Goal: Find specific page/section: Find specific page/section

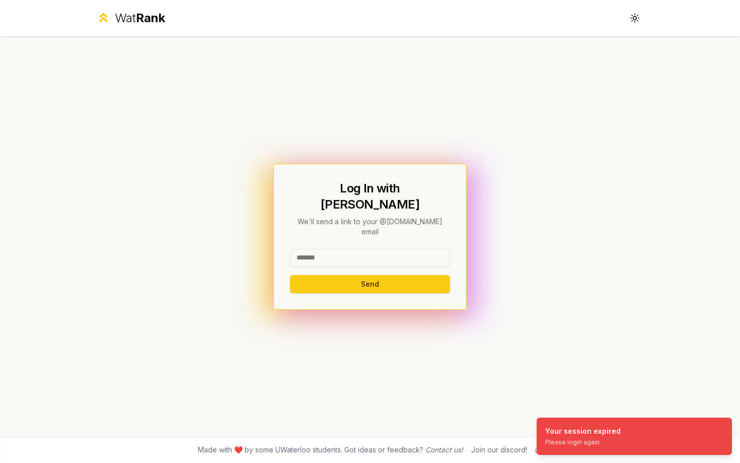
click at [378, 249] on input at bounding box center [370, 258] width 160 height 18
type input "******"
click at [290, 275] on button "Send" at bounding box center [370, 284] width 160 height 18
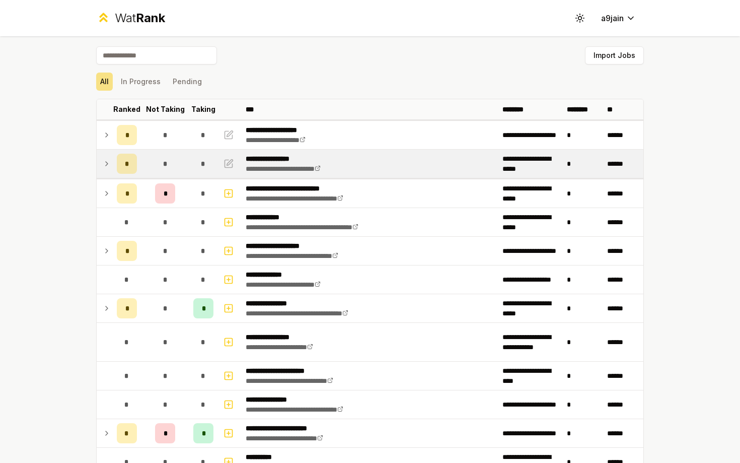
click at [104, 161] on icon at bounding box center [107, 164] width 8 height 12
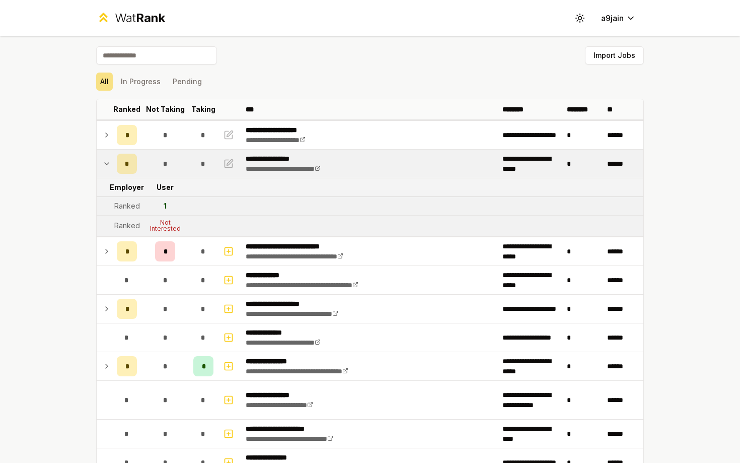
click at [104, 161] on icon at bounding box center [107, 164] width 8 height 12
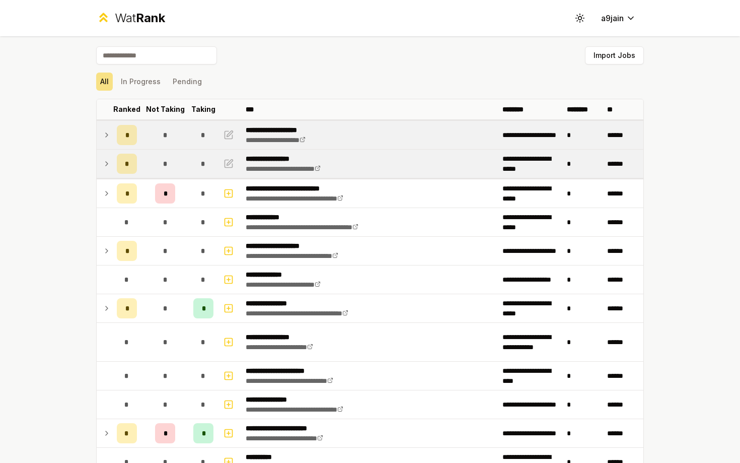
click at [108, 139] on icon at bounding box center [107, 135] width 8 height 12
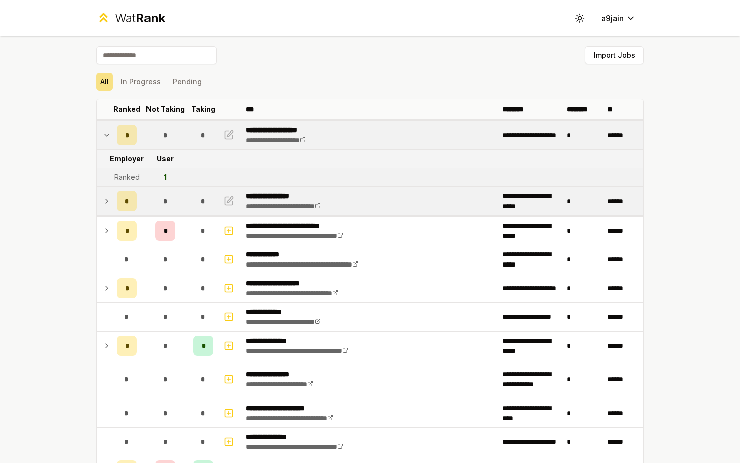
click at [108, 139] on icon at bounding box center [107, 135] width 8 height 12
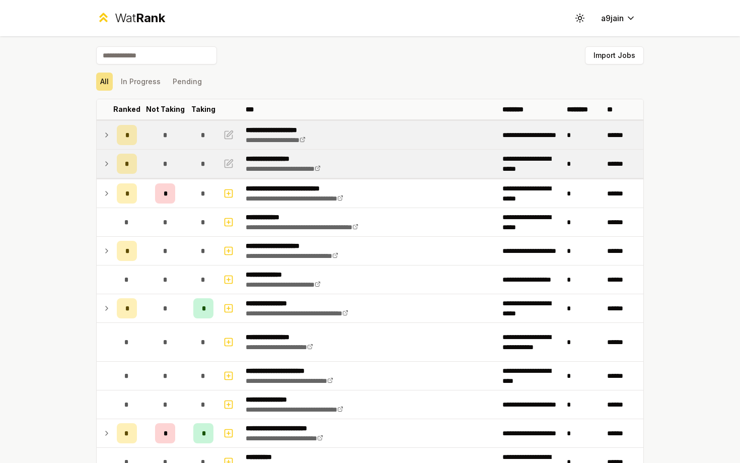
click at [108, 160] on icon at bounding box center [107, 164] width 8 height 12
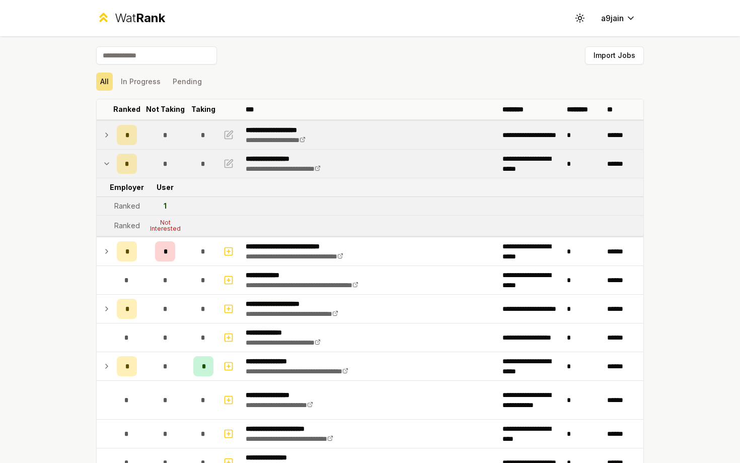
click at [108, 160] on icon at bounding box center [107, 164] width 8 height 12
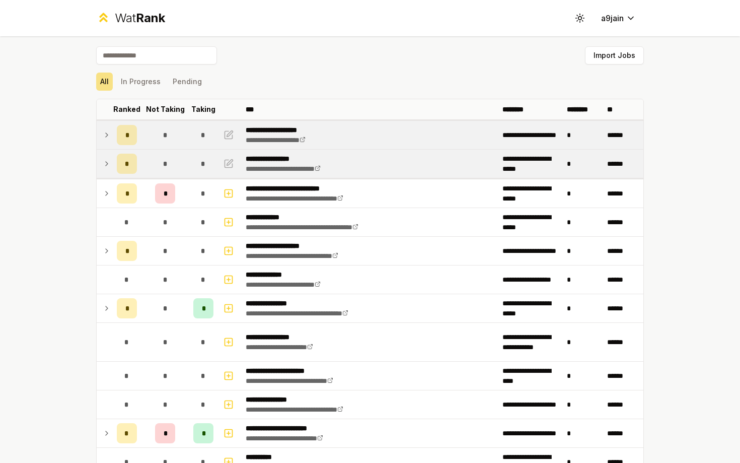
click at [109, 136] on icon at bounding box center [107, 135] width 8 height 12
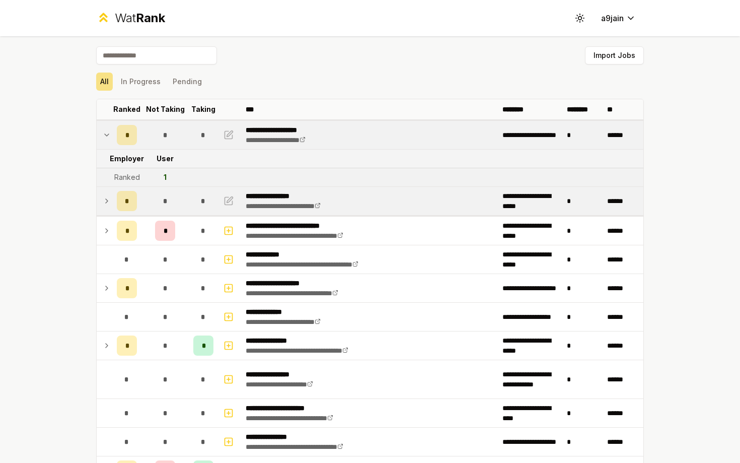
click at [109, 136] on icon at bounding box center [107, 135] width 8 height 12
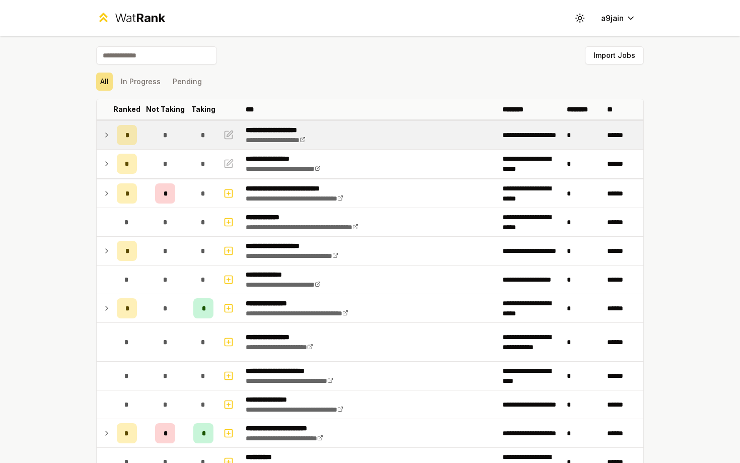
click at [115, 144] on td "*" at bounding box center [127, 135] width 28 height 28
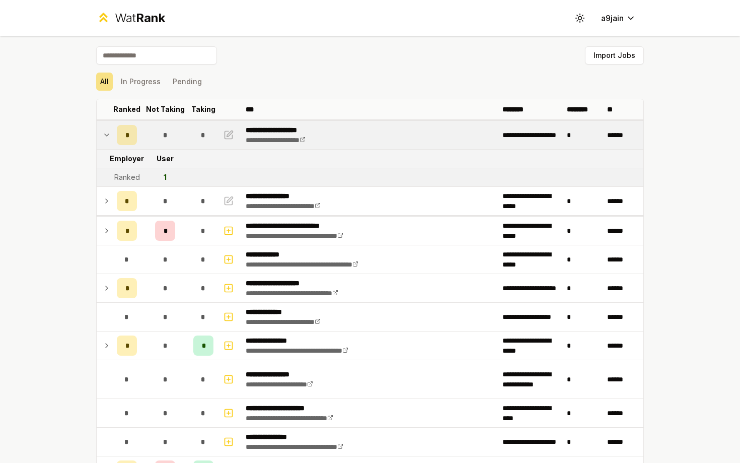
click at [104, 131] on icon at bounding box center [107, 135] width 8 height 12
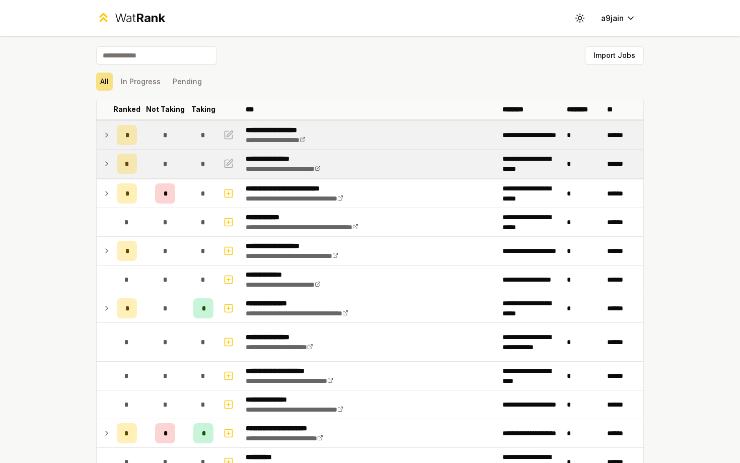
click at [103, 163] on icon at bounding box center [107, 164] width 8 height 12
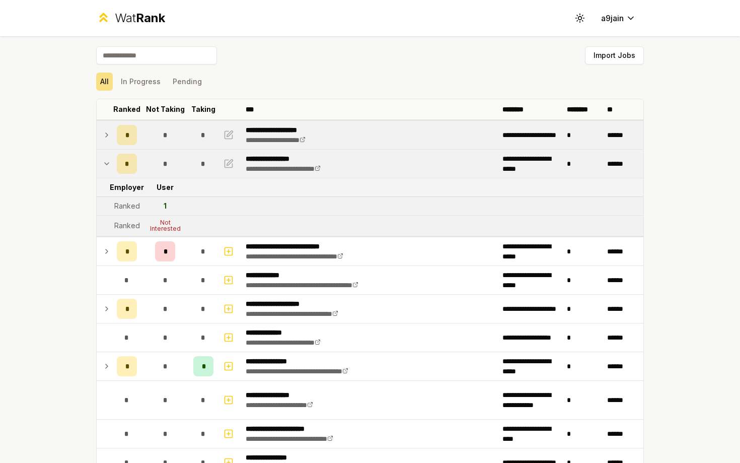
click at [103, 163] on icon at bounding box center [107, 164] width 8 height 12
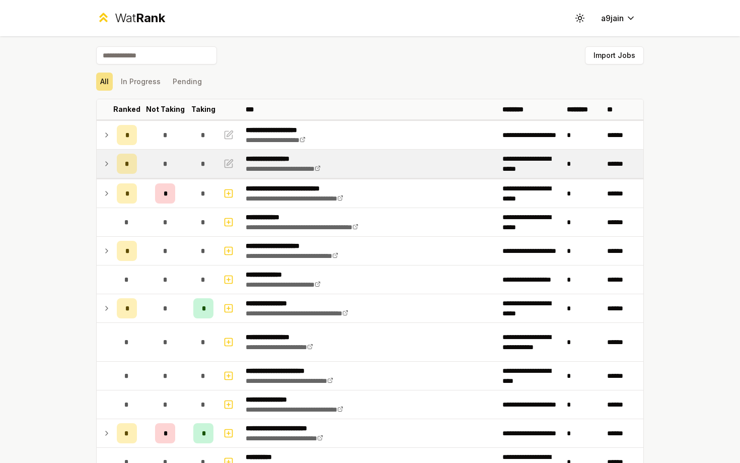
click at [98, 163] on td at bounding box center [105, 164] width 16 height 28
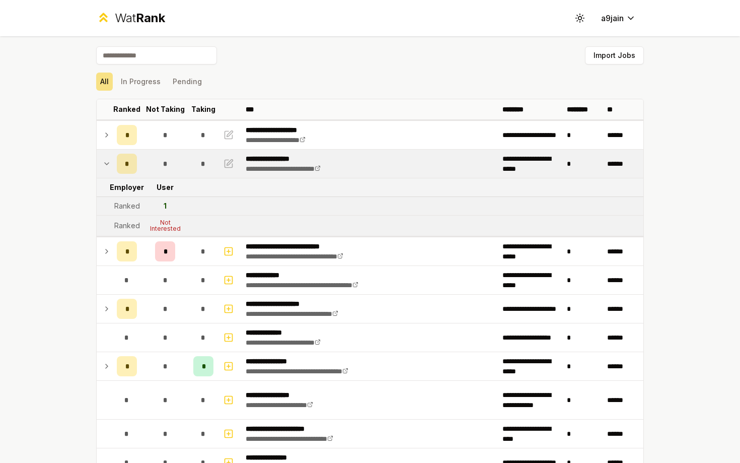
click at [101, 163] on td at bounding box center [105, 164] width 16 height 28
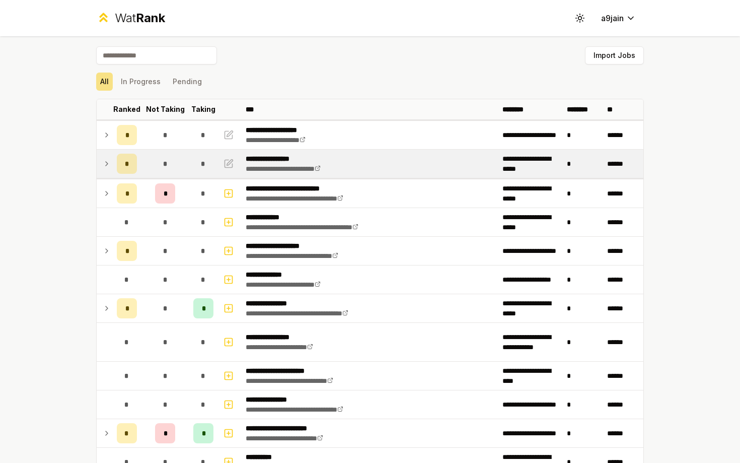
click at [101, 163] on td at bounding box center [105, 164] width 16 height 28
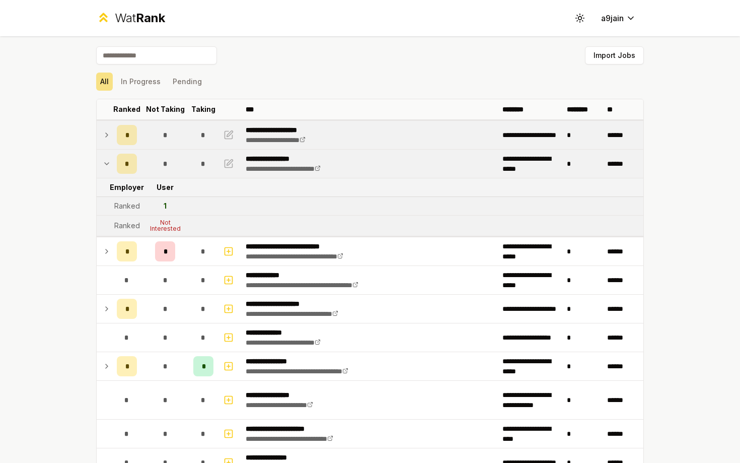
click at [103, 129] on icon at bounding box center [107, 135] width 8 height 12
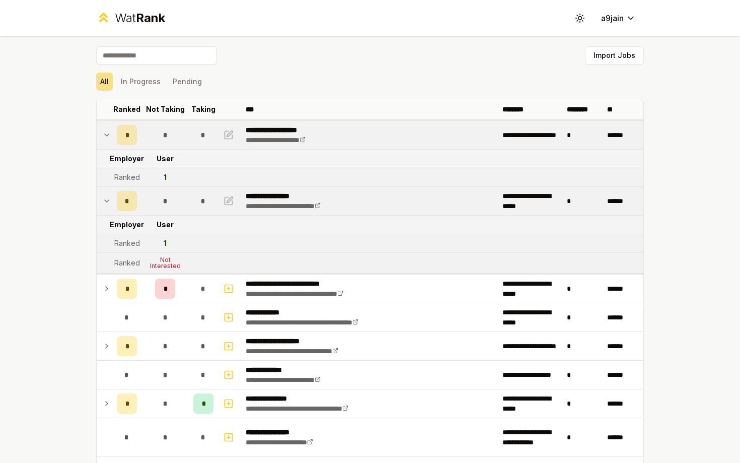
click at [103, 129] on icon at bounding box center [107, 135] width 8 height 12
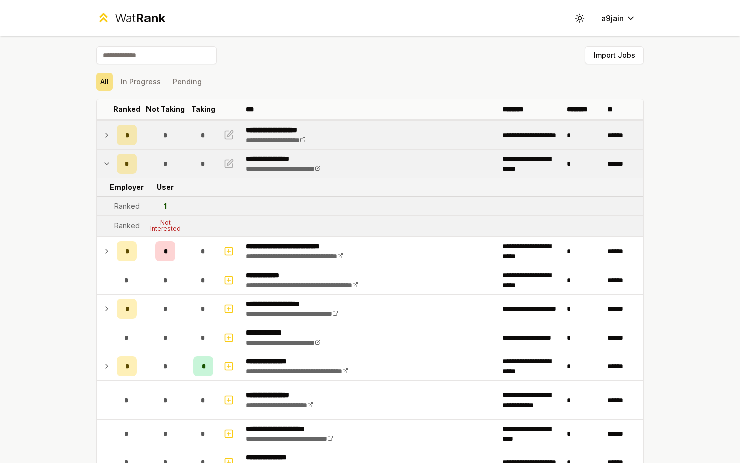
click at [103, 129] on icon at bounding box center [107, 135] width 8 height 12
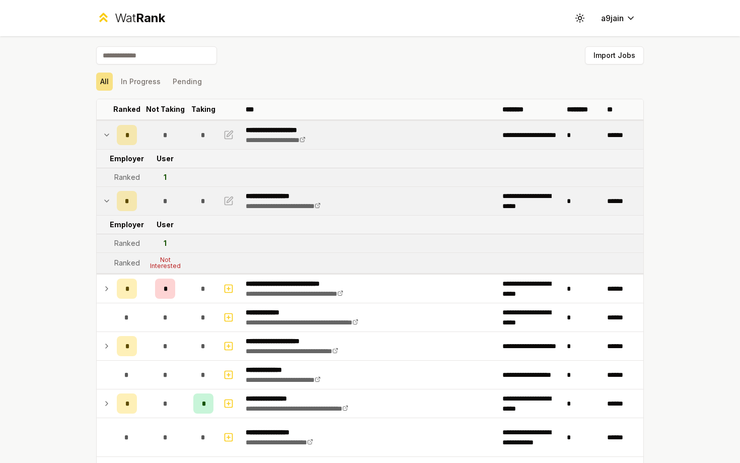
click at [103, 129] on icon at bounding box center [107, 135] width 8 height 12
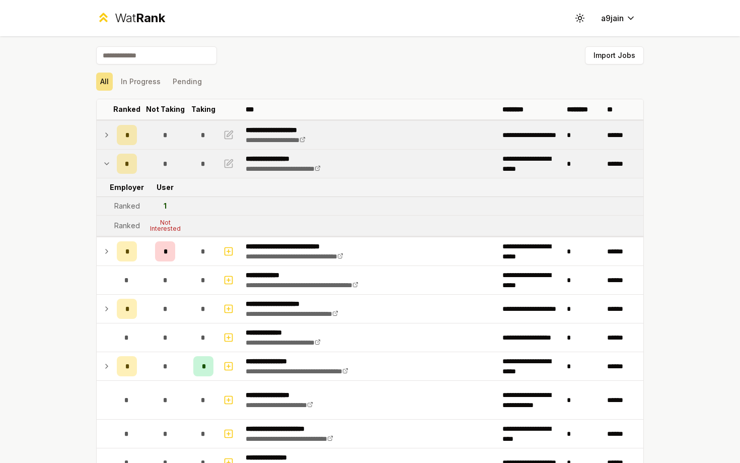
click at [103, 161] on icon at bounding box center [107, 164] width 8 height 12
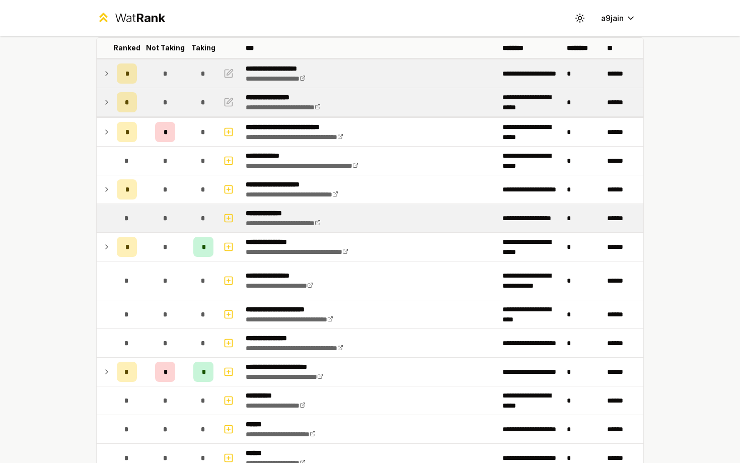
scroll to position [113, 0]
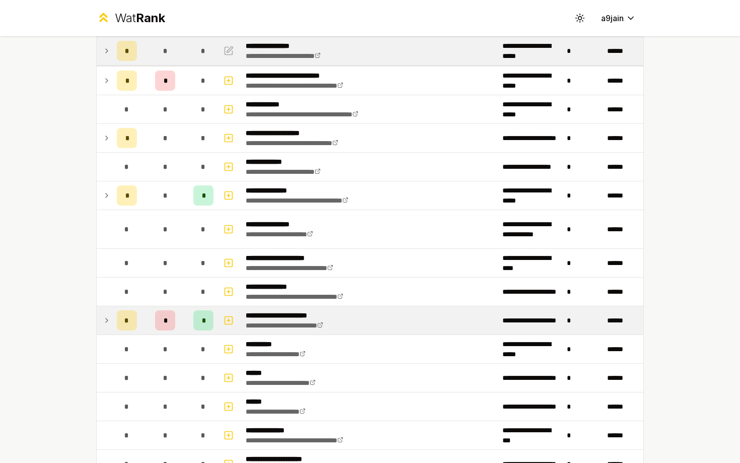
click at [109, 319] on icon at bounding box center [107, 320] width 8 height 12
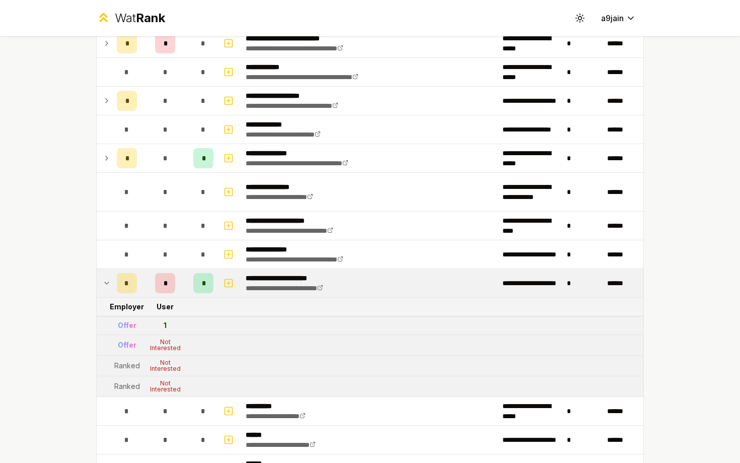
scroll to position [180, 0]
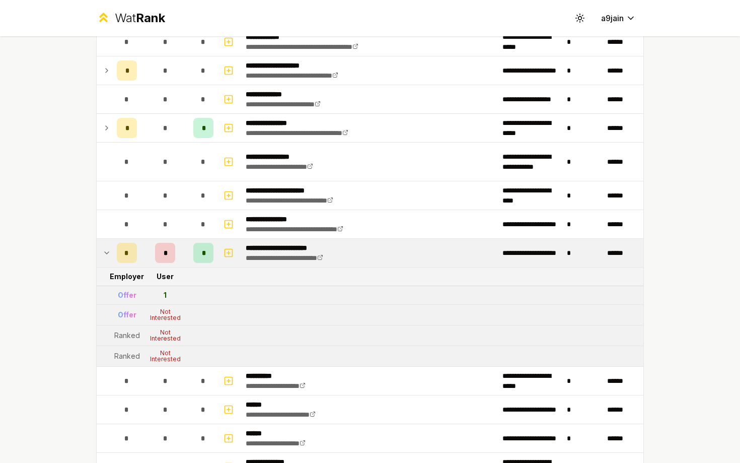
click at [100, 253] on td at bounding box center [105, 253] width 16 height 28
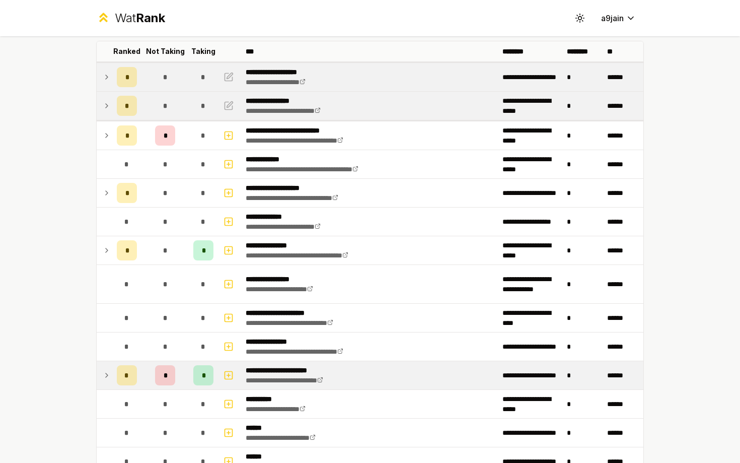
scroll to position [0, 0]
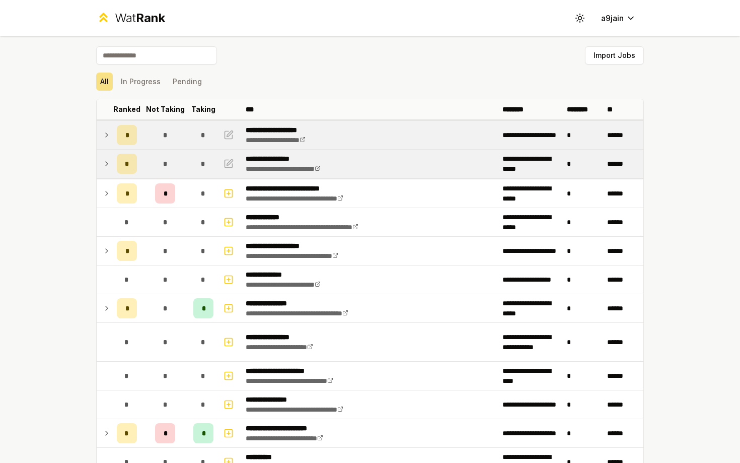
click at [108, 163] on icon at bounding box center [107, 164] width 8 height 12
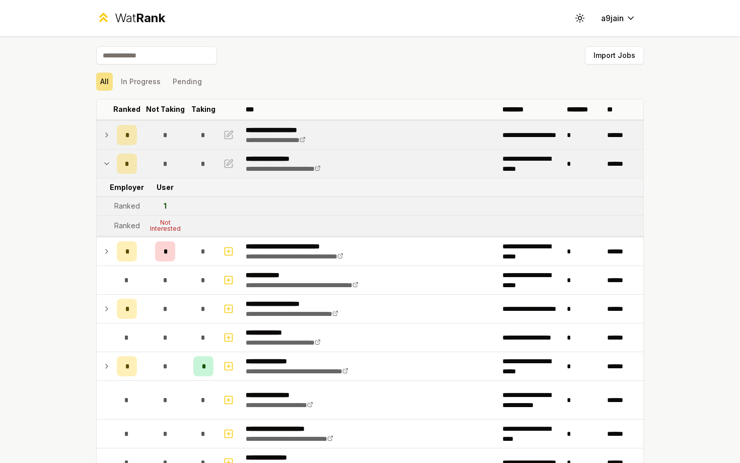
click at [108, 163] on icon at bounding box center [107, 164] width 4 height 2
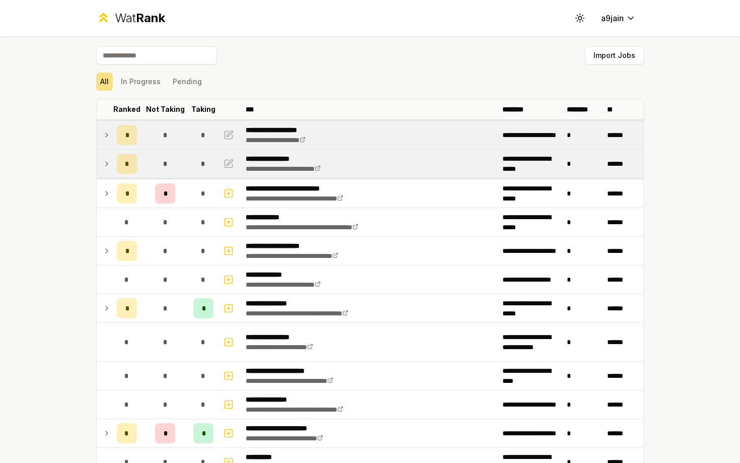
click at [108, 141] on td at bounding box center [105, 135] width 16 height 28
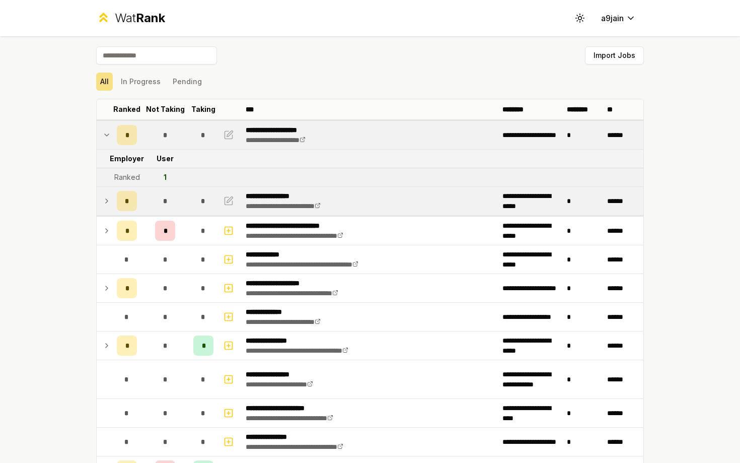
click at [108, 141] on td at bounding box center [105, 135] width 16 height 28
